Goal: Task Accomplishment & Management: Manage account settings

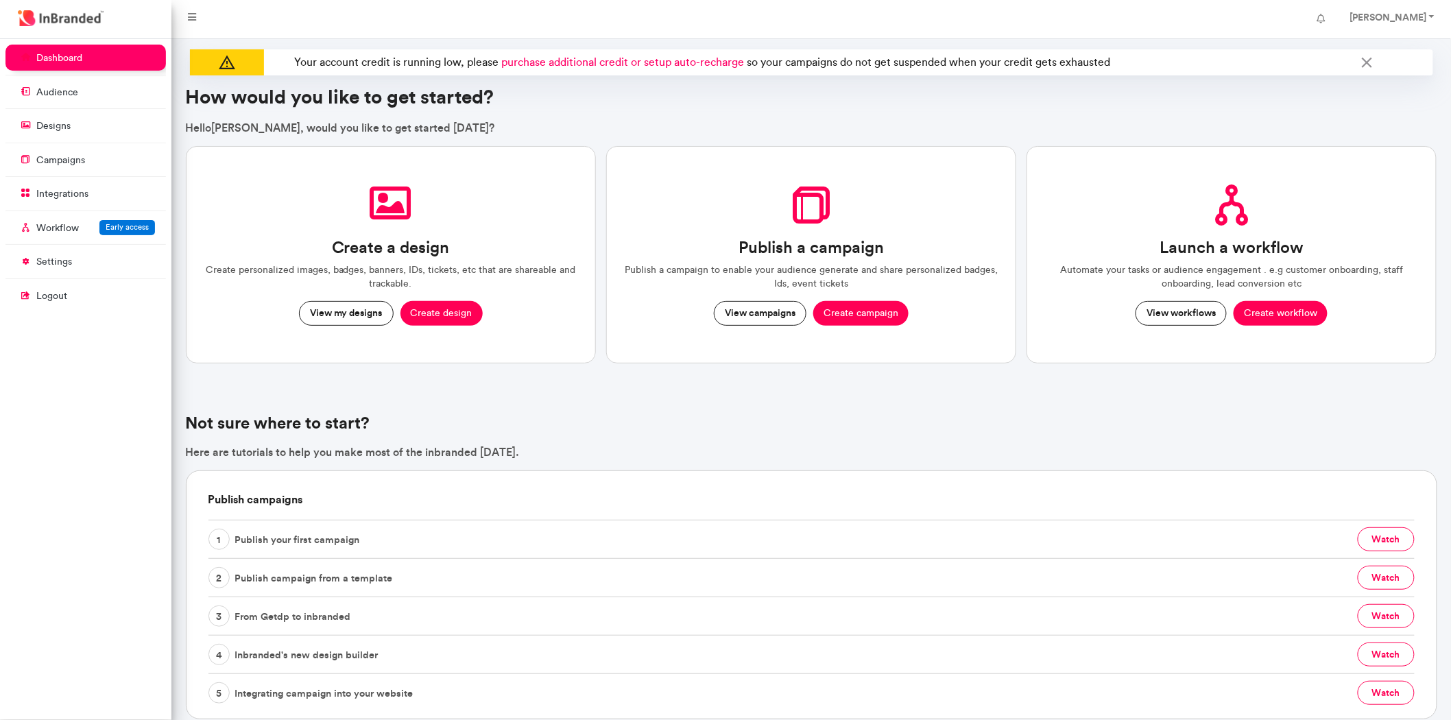
click at [97, 254] on link "settings" at bounding box center [85, 261] width 161 height 26
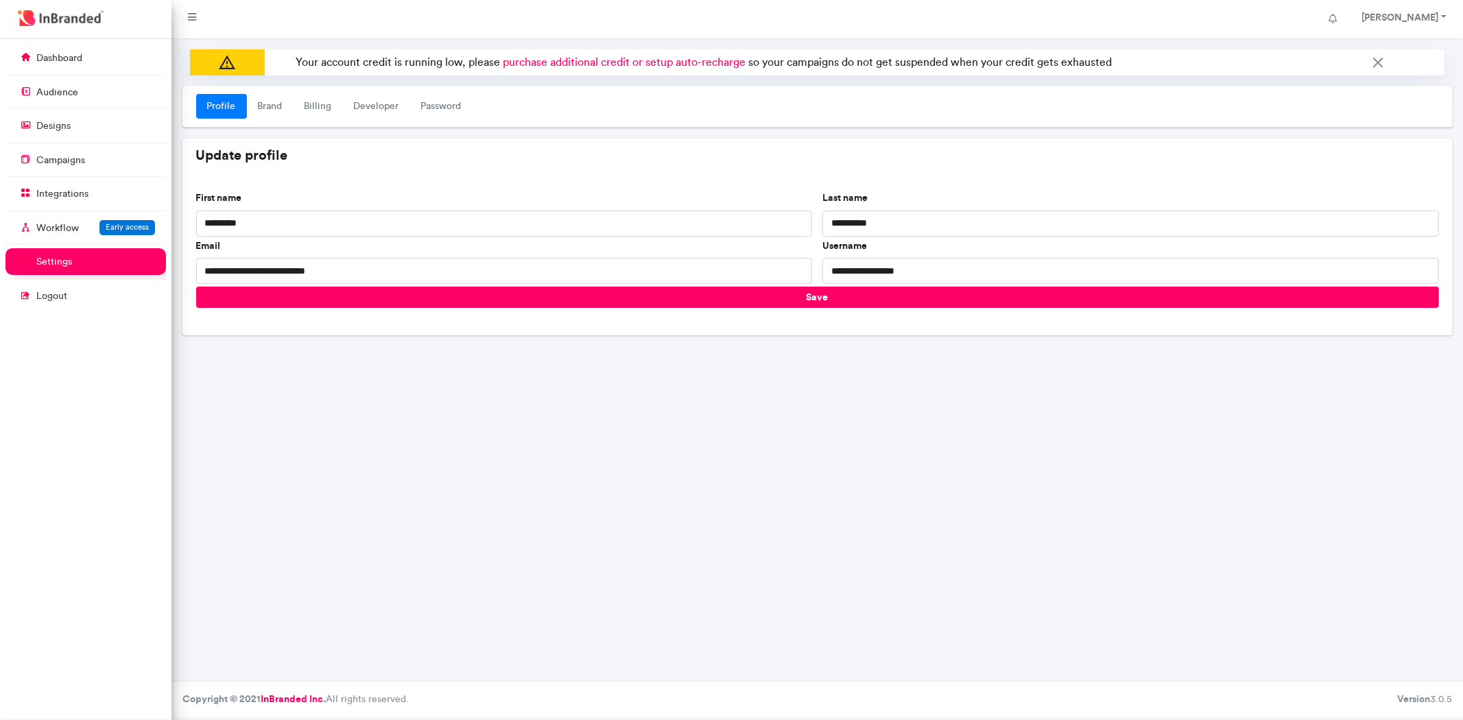
click at [317, 106] on link "Billing" at bounding box center [318, 106] width 49 height 25
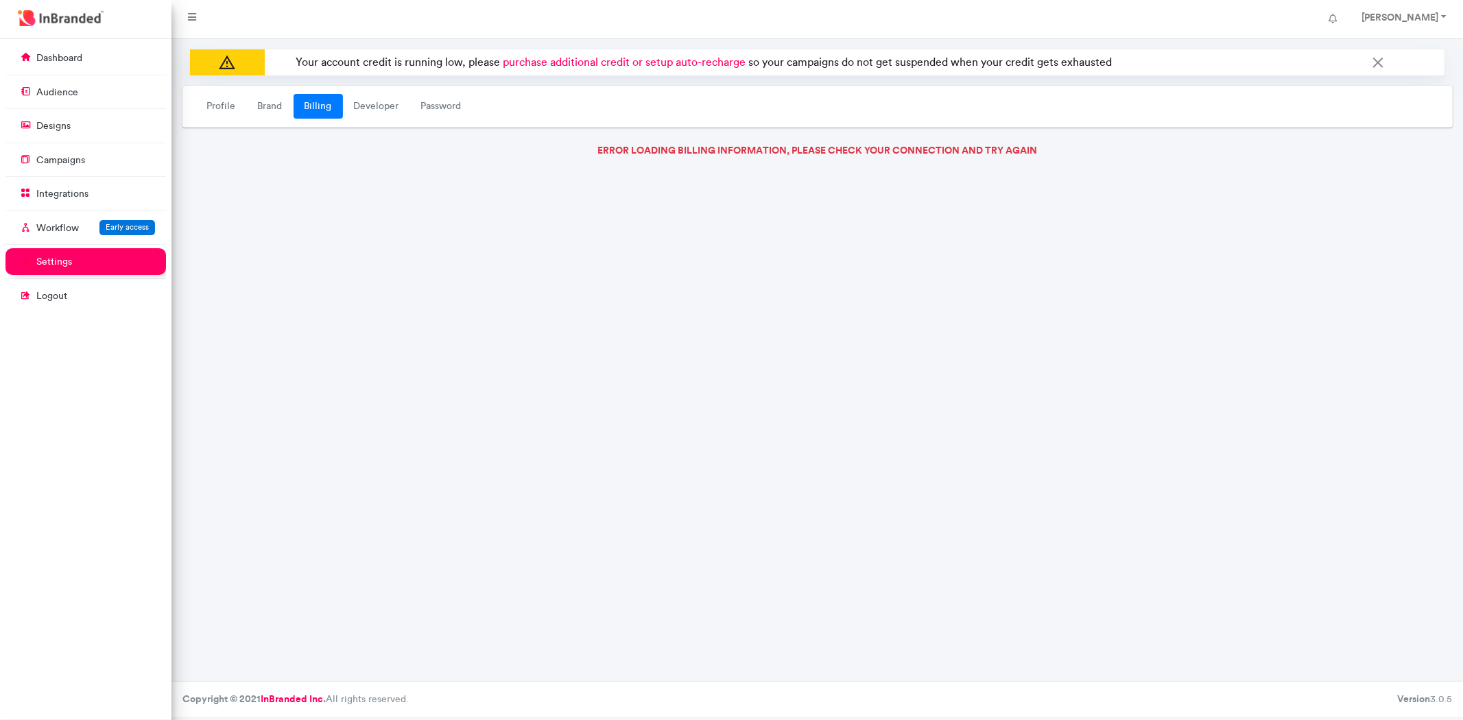
click at [317, 106] on link "Billing" at bounding box center [318, 106] width 49 height 25
click at [262, 107] on link "Brand" at bounding box center [270, 106] width 47 height 25
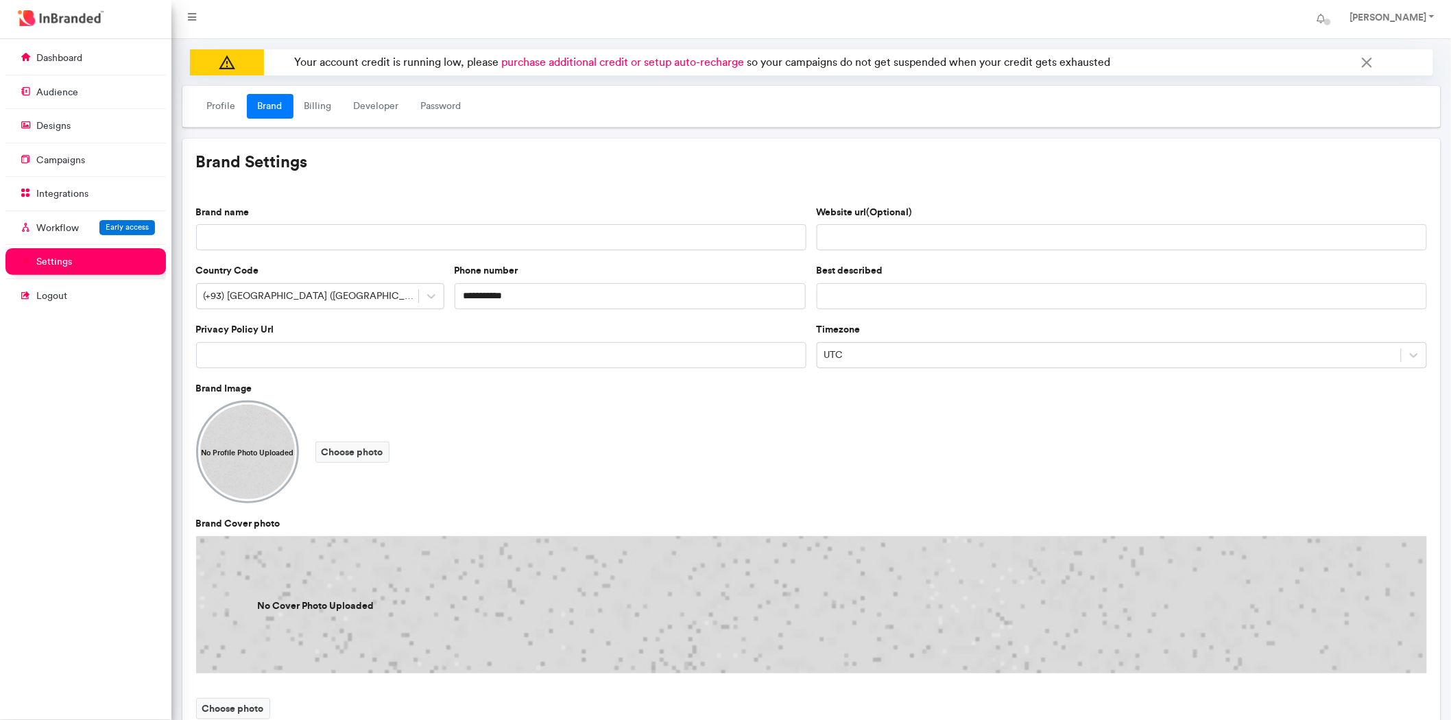
click at [320, 105] on link "Billing" at bounding box center [318, 106] width 49 height 25
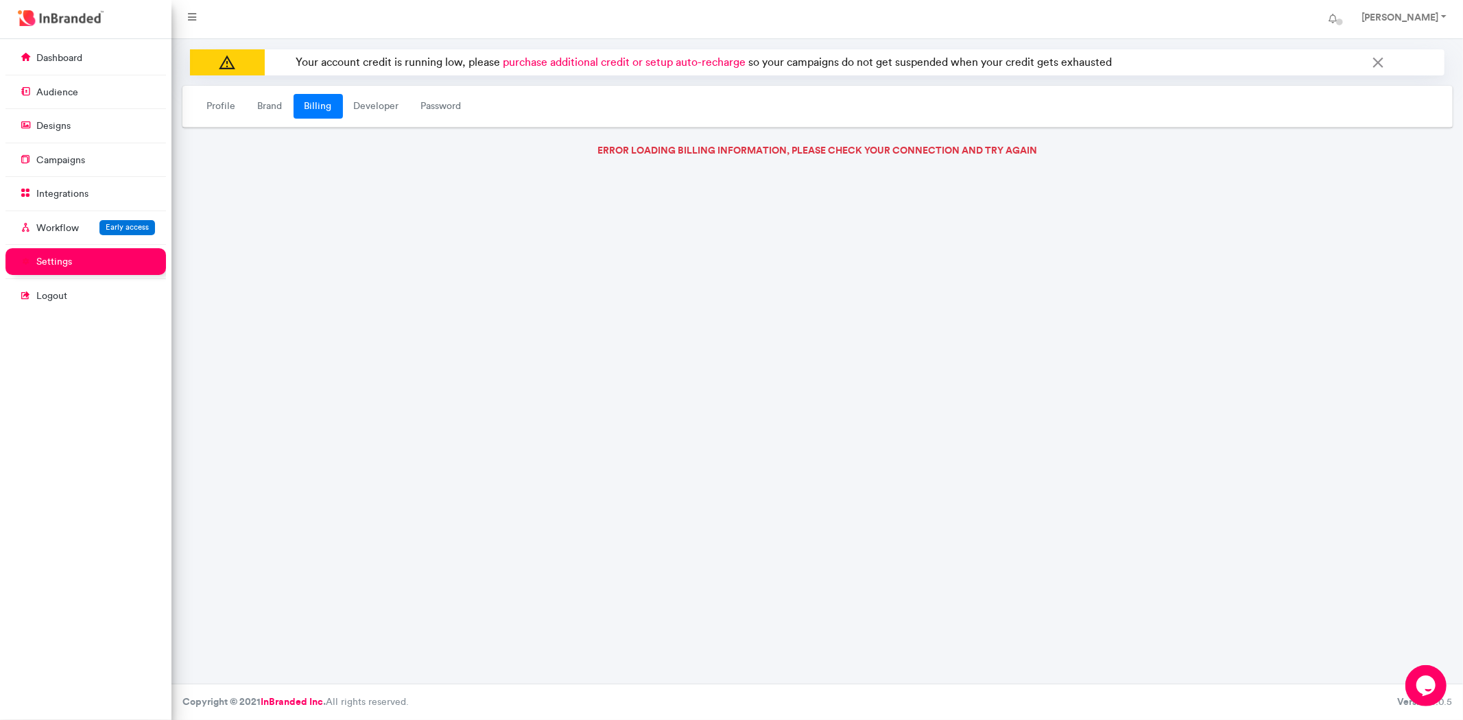
click at [357, 94] on link "Developer" at bounding box center [376, 106] width 67 height 25
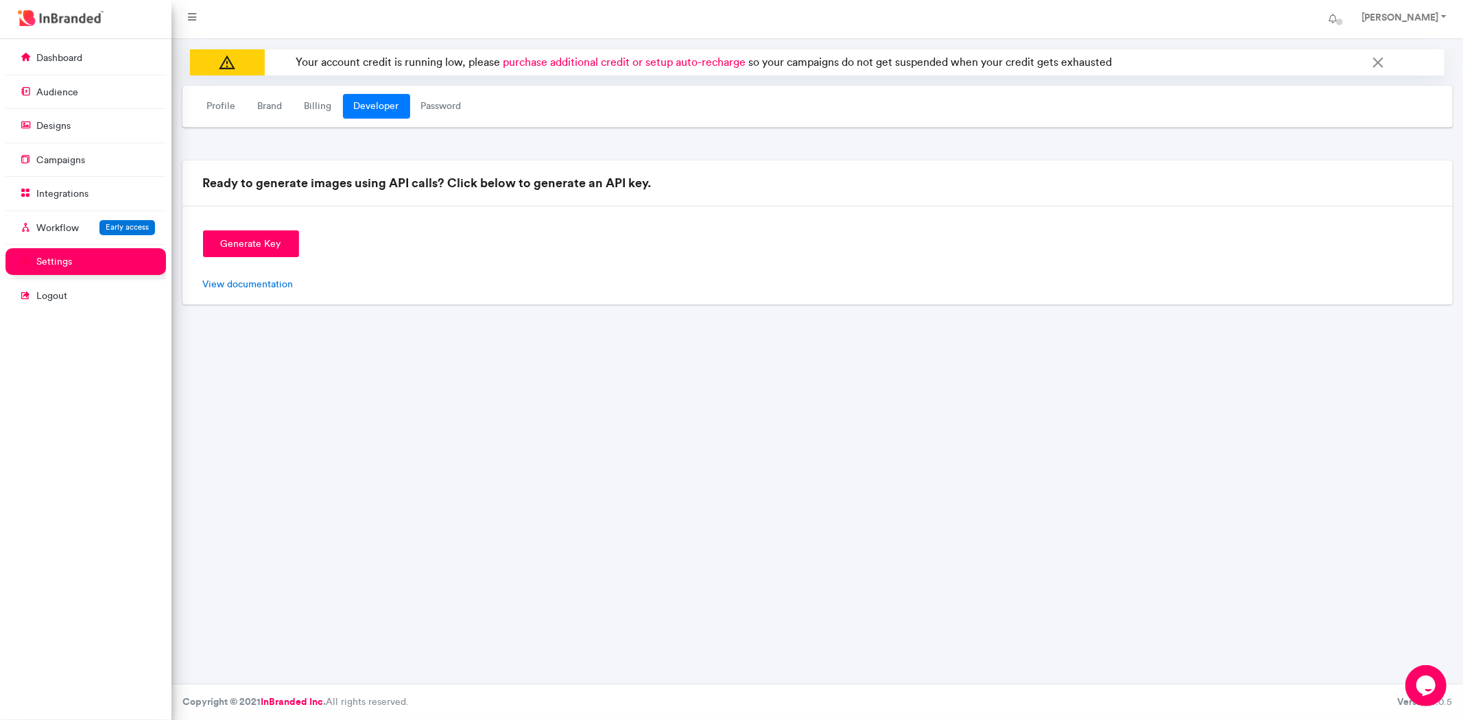
click at [318, 105] on link "Billing" at bounding box center [318, 106] width 49 height 25
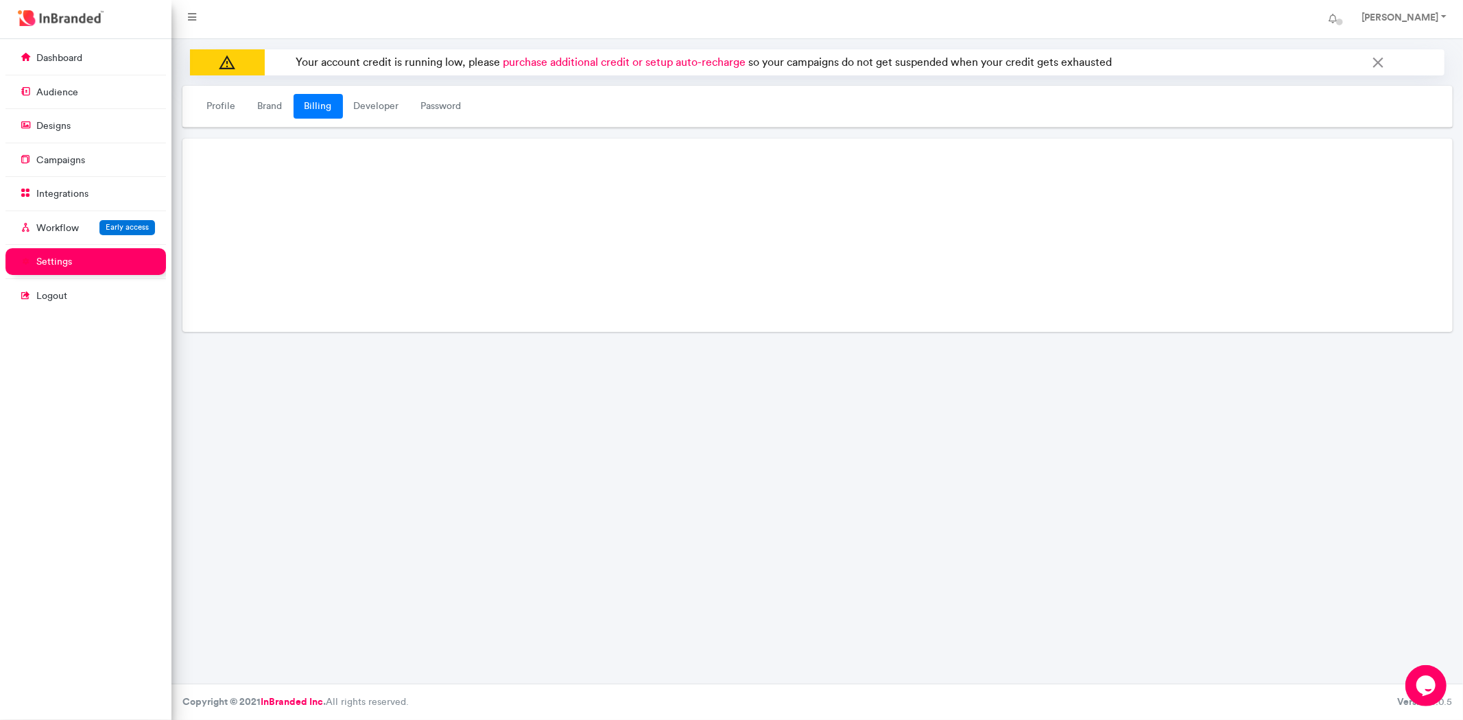
click at [506, 381] on div "Your account credit is running low, please purchase additional credit or setup …" at bounding box center [817, 361] width 1292 height 645
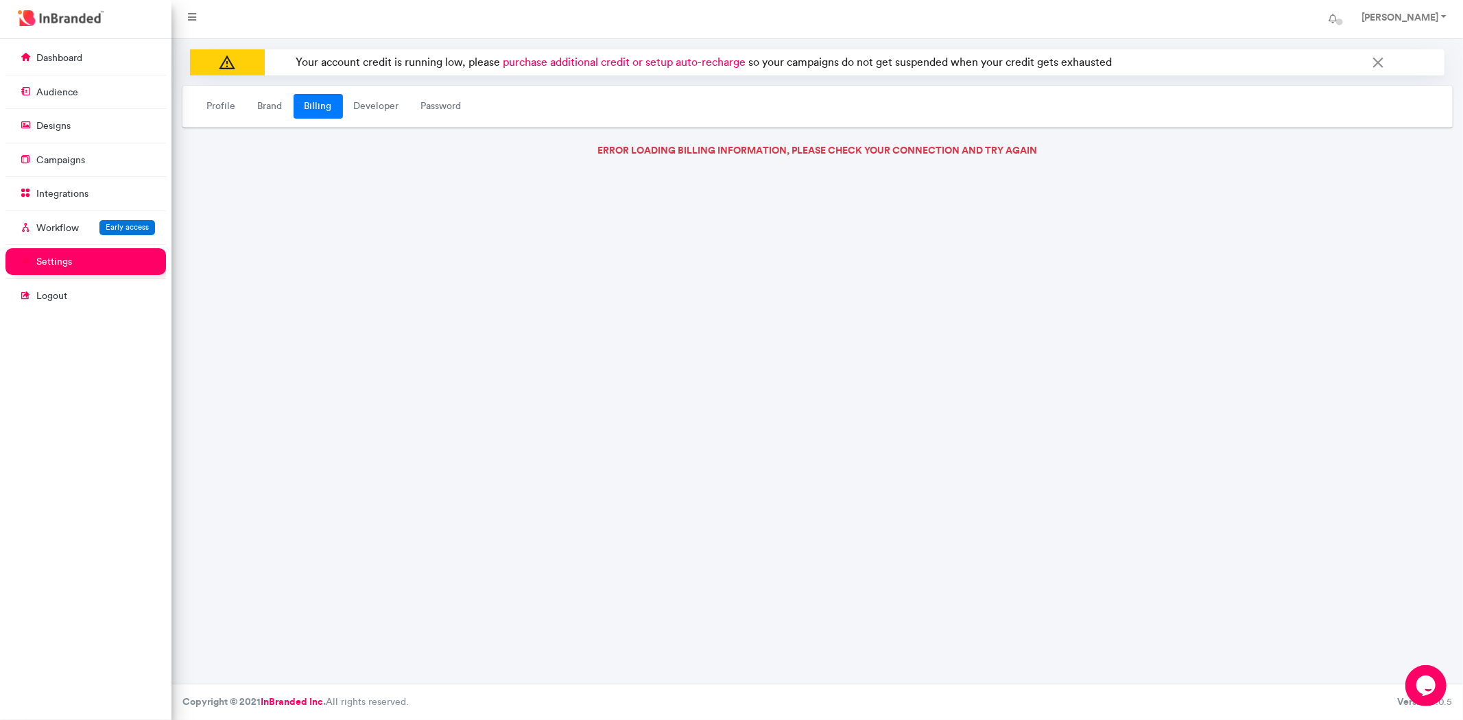
click at [225, 108] on link "Profile" at bounding box center [221, 106] width 51 height 25
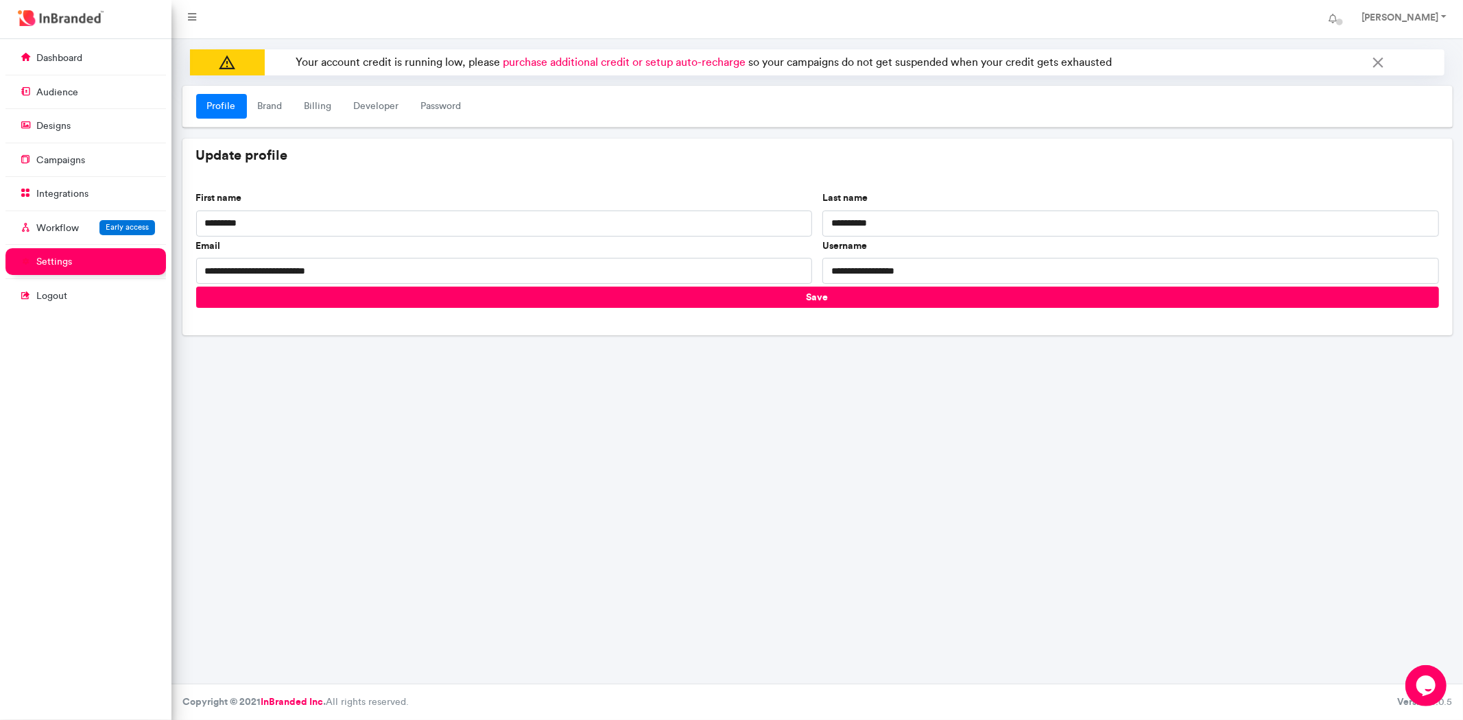
click at [273, 110] on link "Brand" at bounding box center [270, 106] width 47 height 25
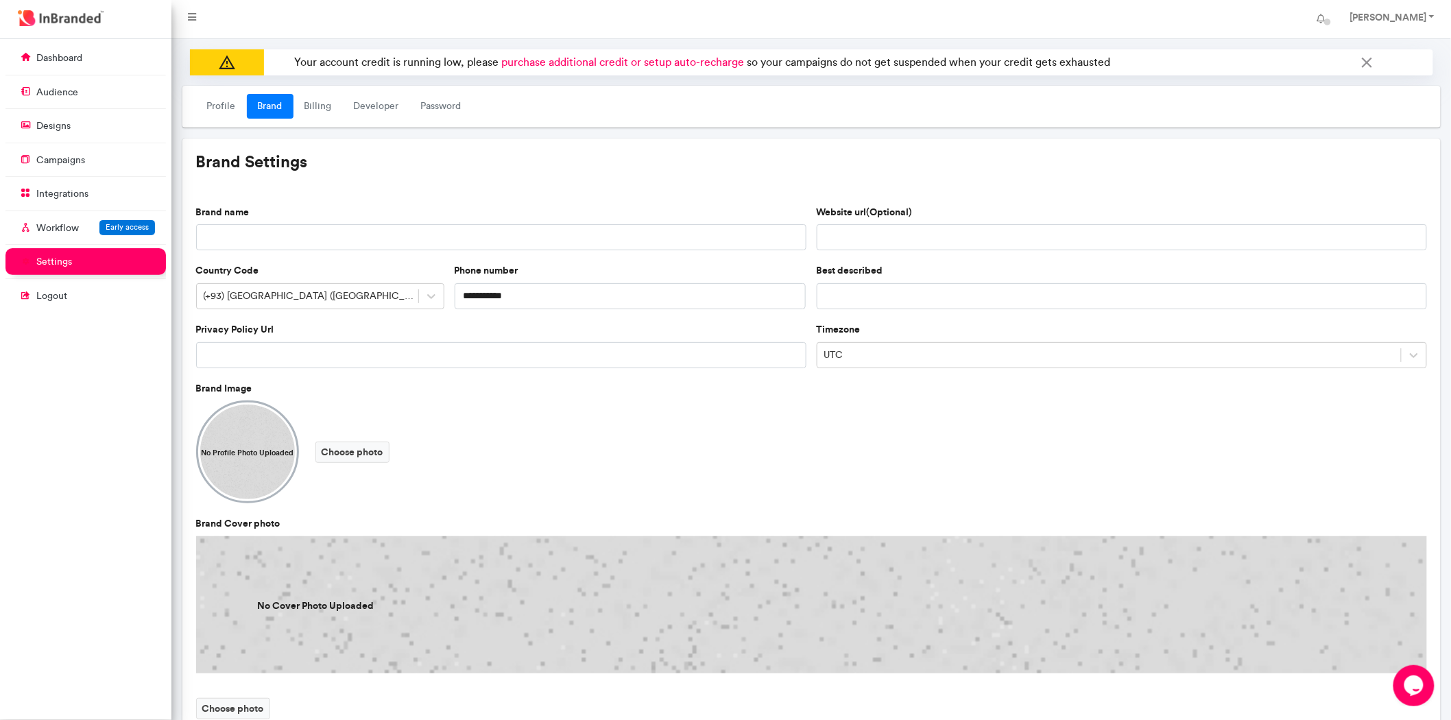
click at [318, 103] on link "Billing" at bounding box center [318, 106] width 49 height 25
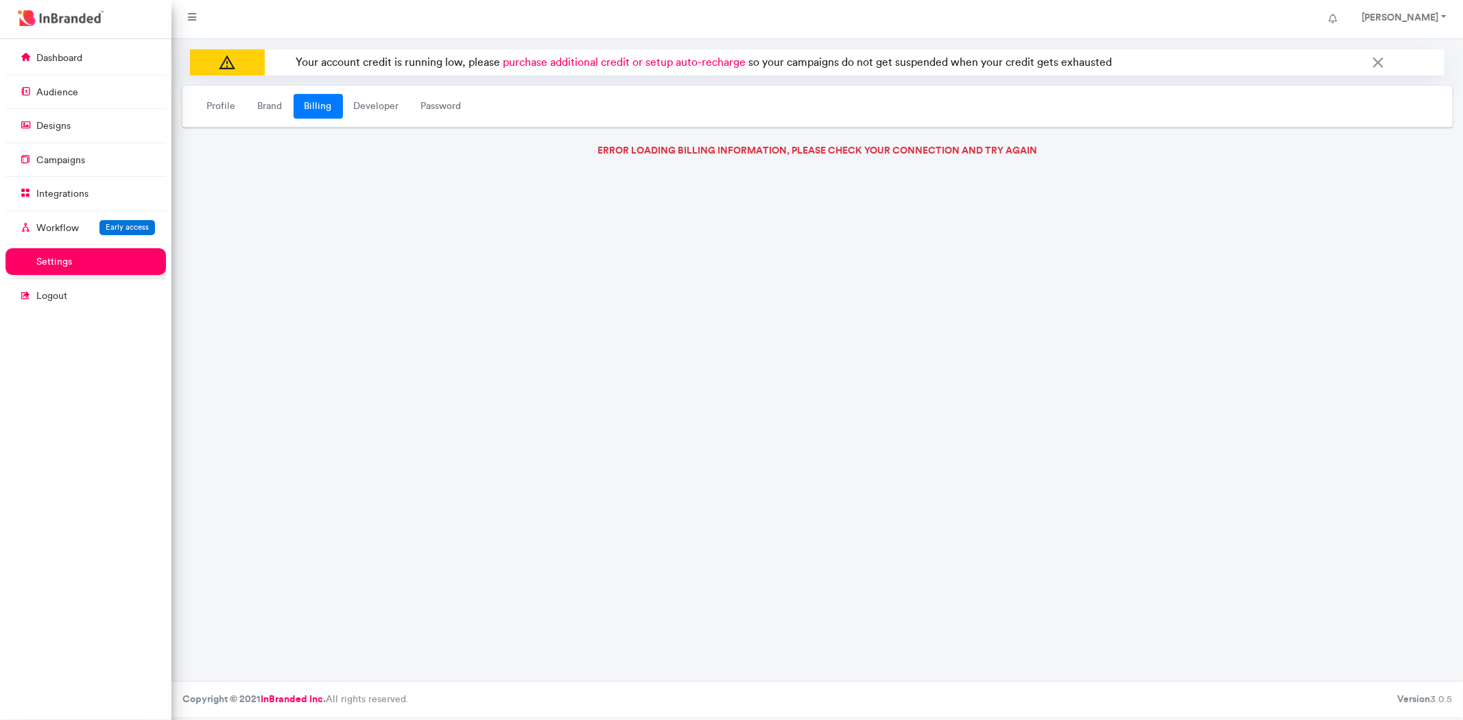
click at [90, 167] on link "campaigns" at bounding box center [85, 160] width 161 height 26
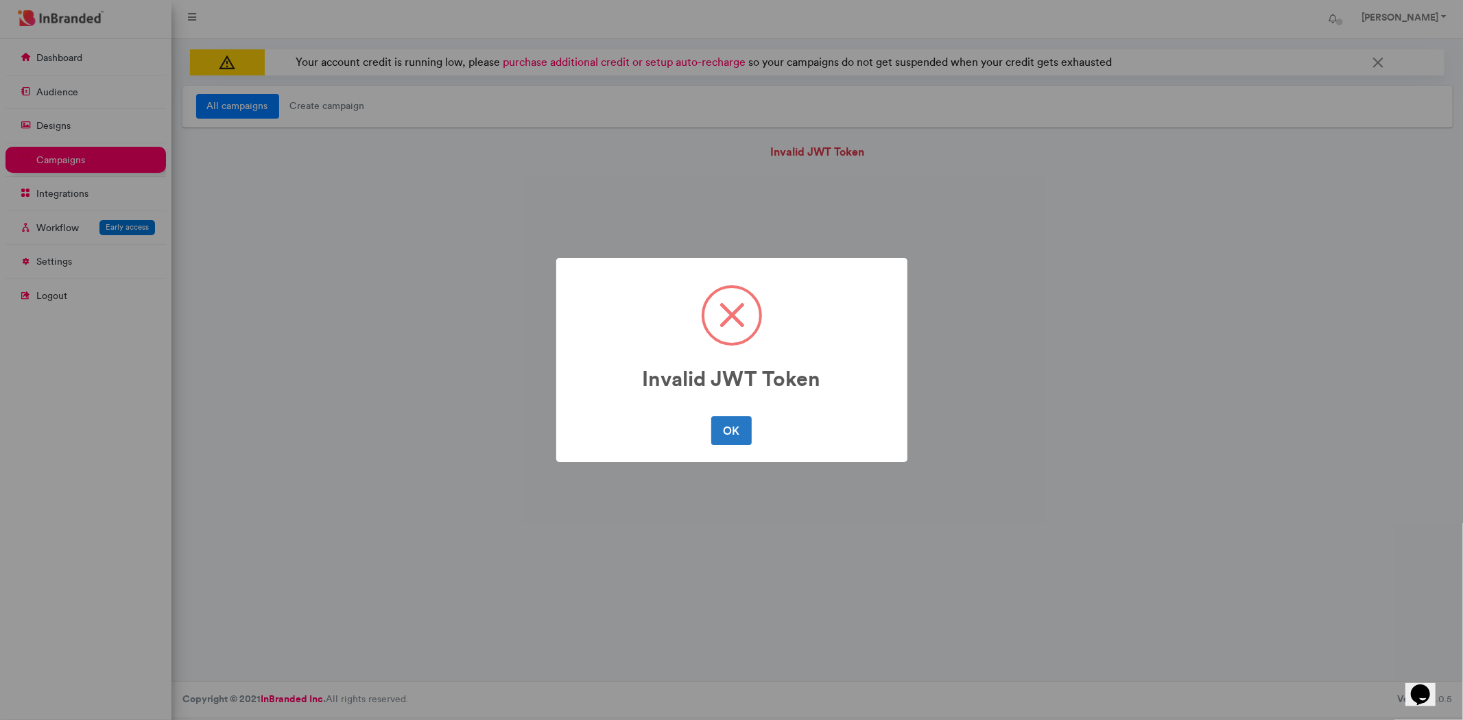
click at [732, 423] on button "OK" at bounding box center [731, 430] width 40 height 29
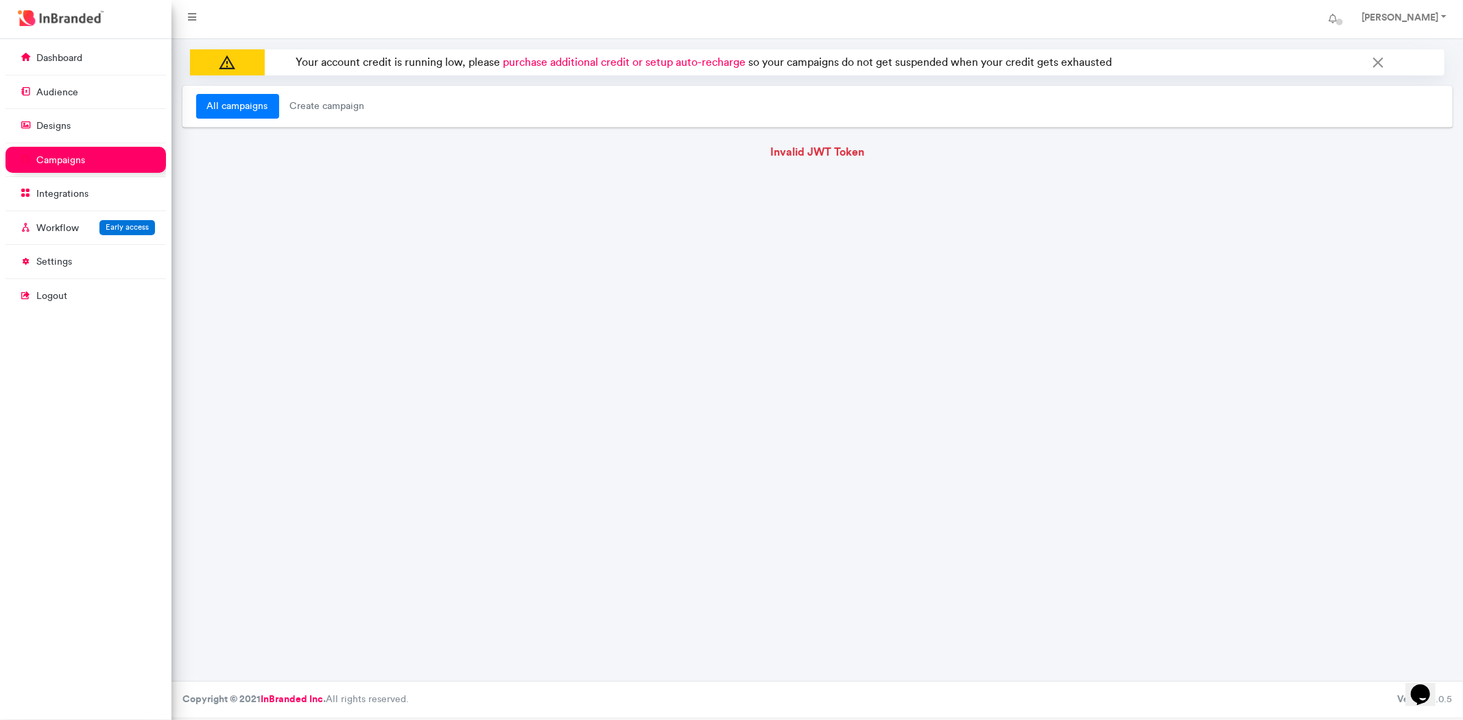
click at [103, 131] on link "designs" at bounding box center [85, 125] width 161 height 26
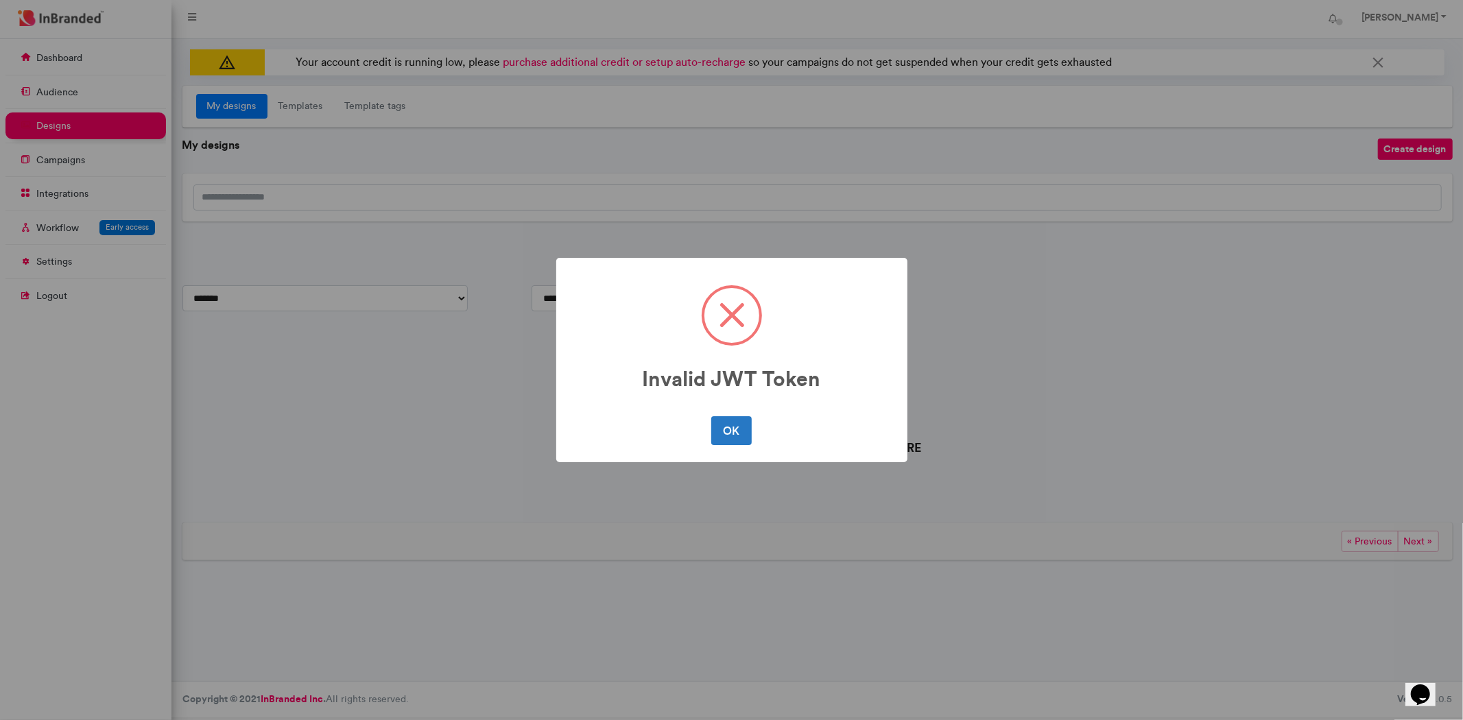
click at [711, 416] on button "OK" at bounding box center [731, 430] width 40 height 29
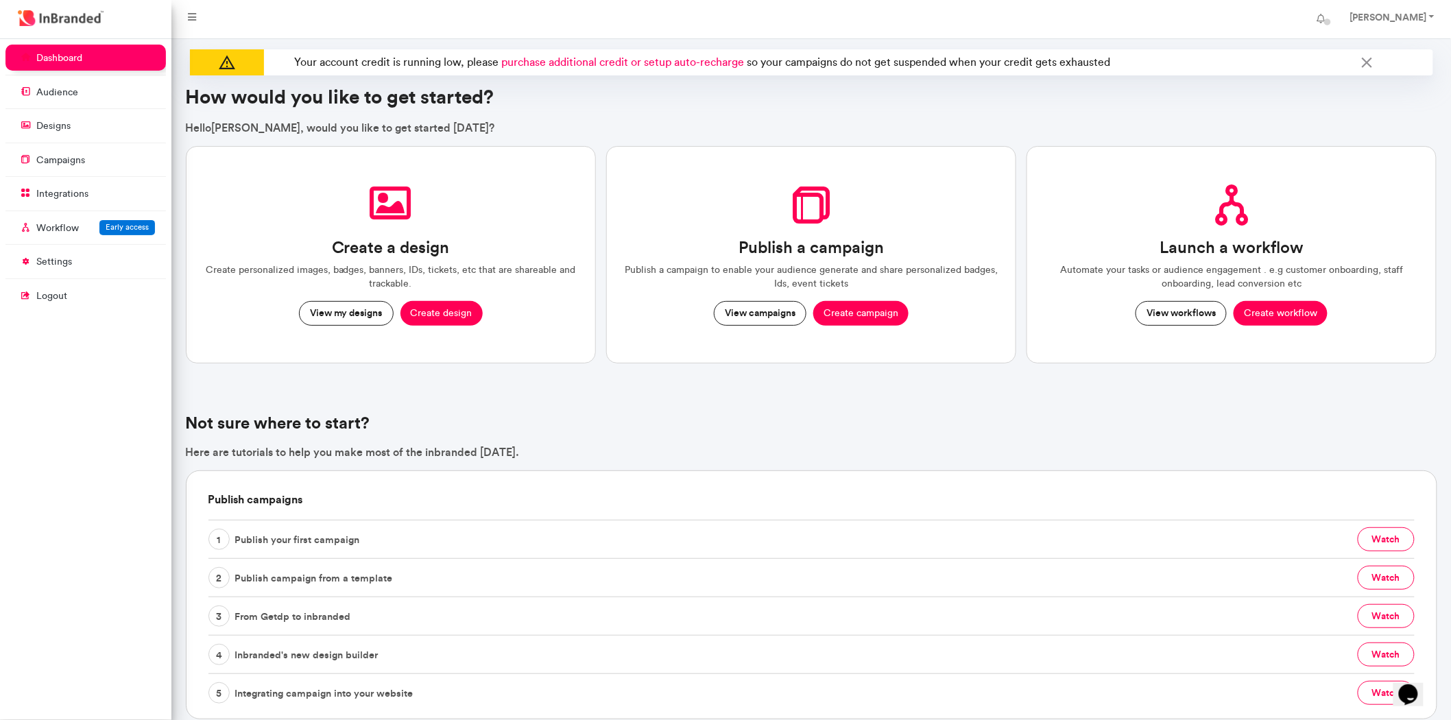
click at [117, 270] on link "settings" at bounding box center [85, 261] width 161 height 26
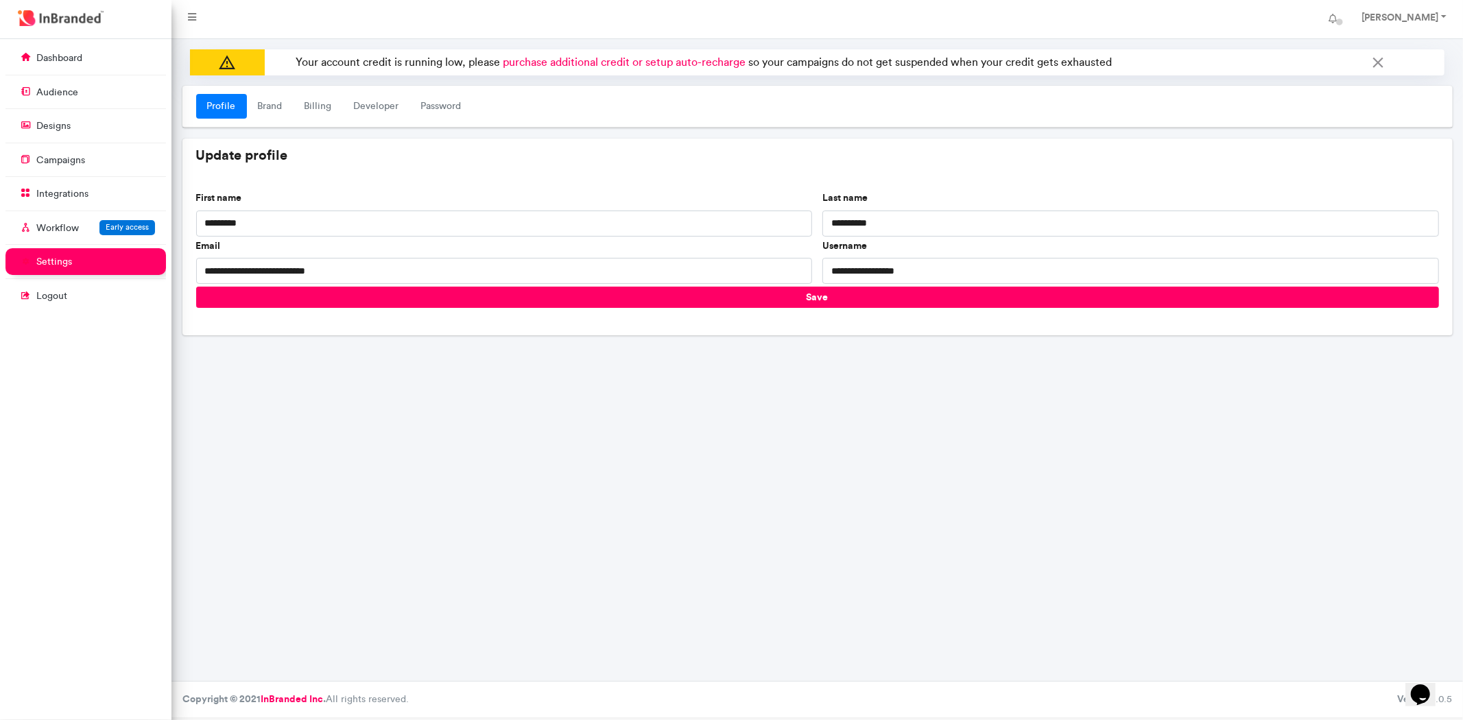
click at [115, 227] on span "Early access" at bounding box center [127, 227] width 43 height 10
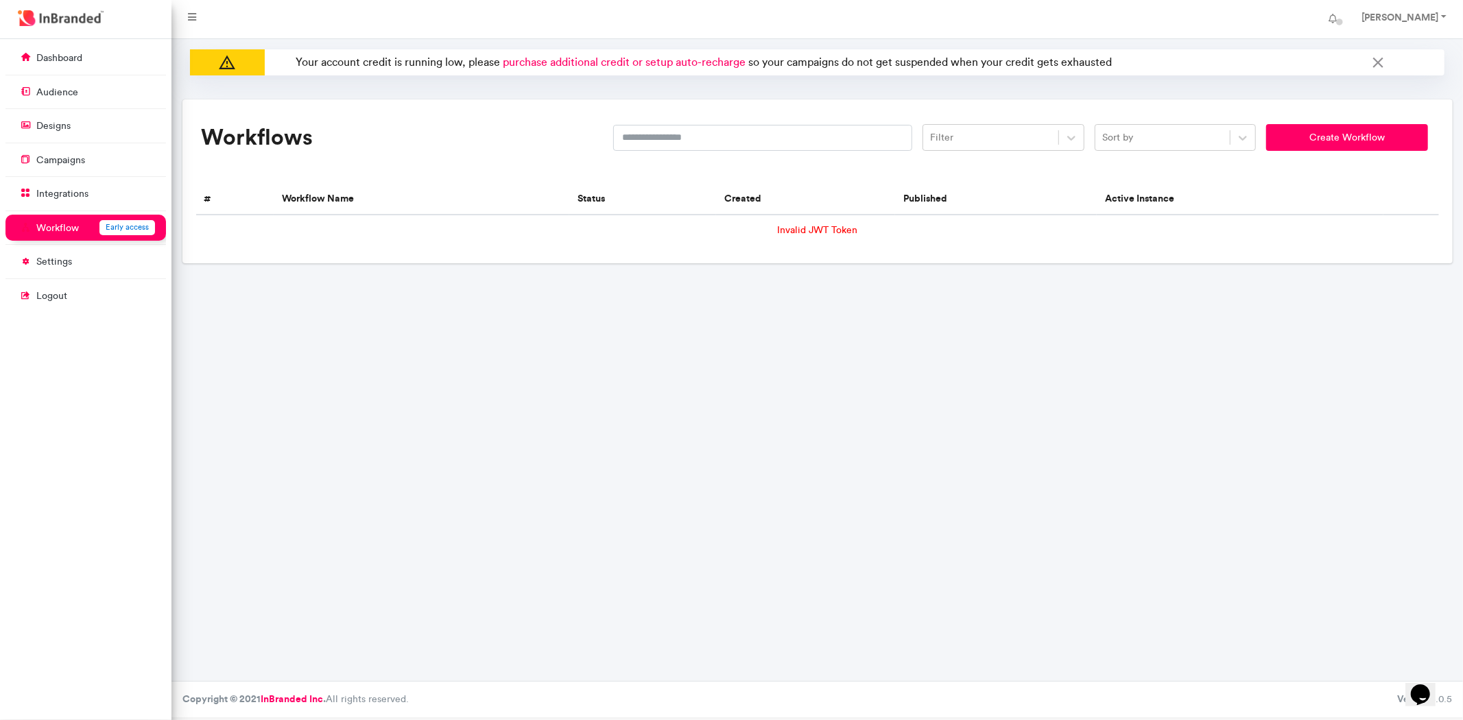
click at [792, 230] on td "Invalid JWT Token" at bounding box center [817, 230] width 1243 height 31
drag, startPoint x: 854, startPoint y: 230, endPoint x: 804, endPoint y: 225, distance: 50.3
click at [804, 225] on td "Invalid JWT Token" at bounding box center [817, 230] width 1243 height 31
drag, startPoint x: 855, startPoint y: 230, endPoint x: 691, endPoint y: 228, distance: 164.6
click at [691, 228] on td "Invalid JWT Token" at bounding box center [817, 230] width 1243 height 31
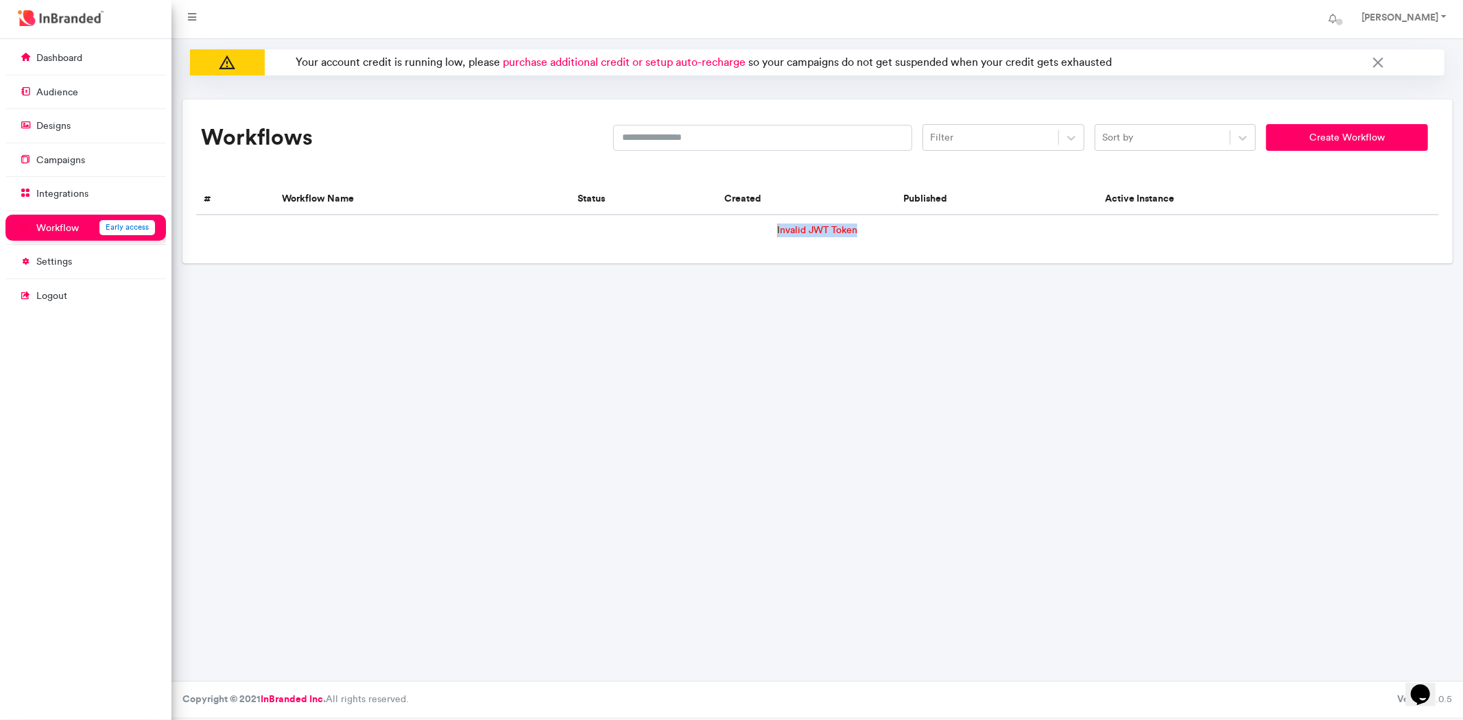
copy td "Invalid JWT Token"
click at [86, 151] on link "campaigns" at bounding box center [85, 160] width 161 height 26
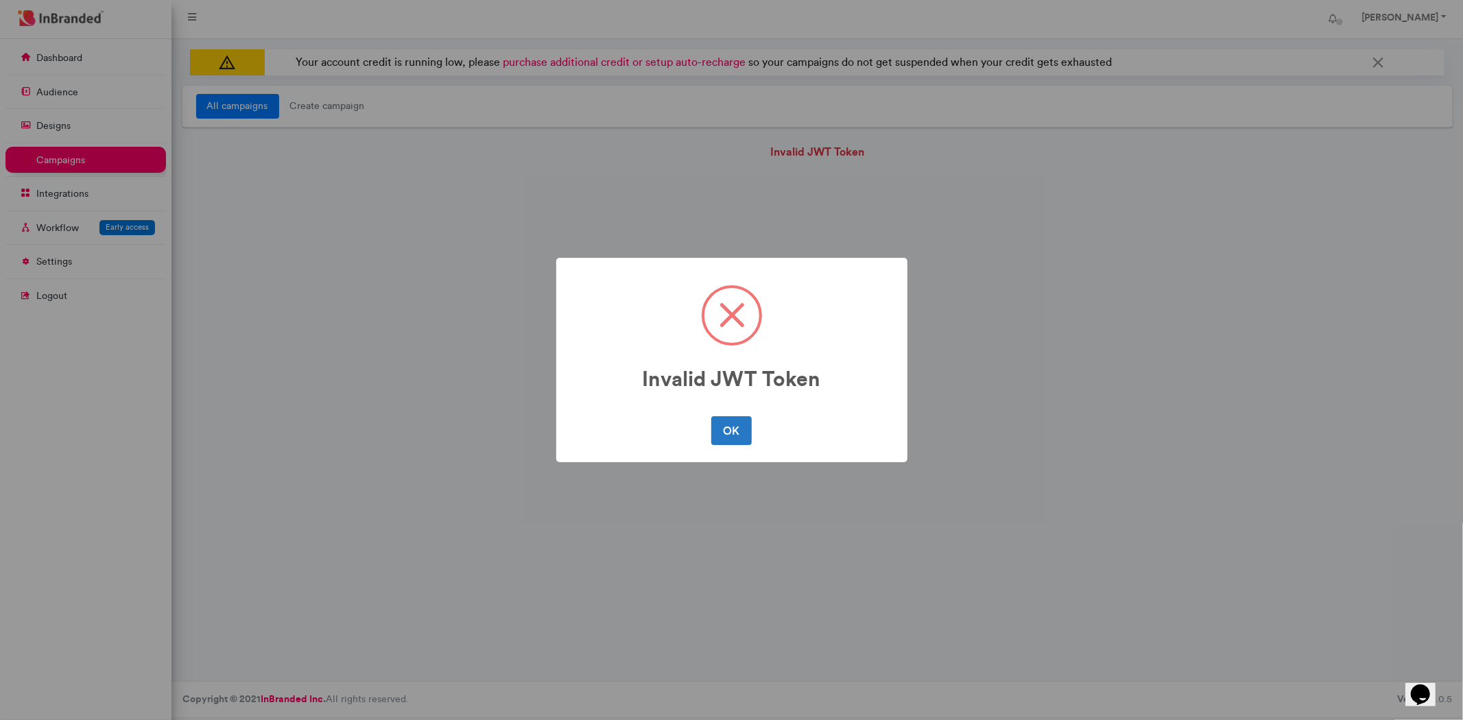
click at [89, 117] on div "Invalid JWT Token × OK No Cancel" at bounding box center [731, 360] width 1463 height 720
click at [735, 434] on button "OK" at bounding box center [731, 430] width 40 height 29
